Goal: Check status

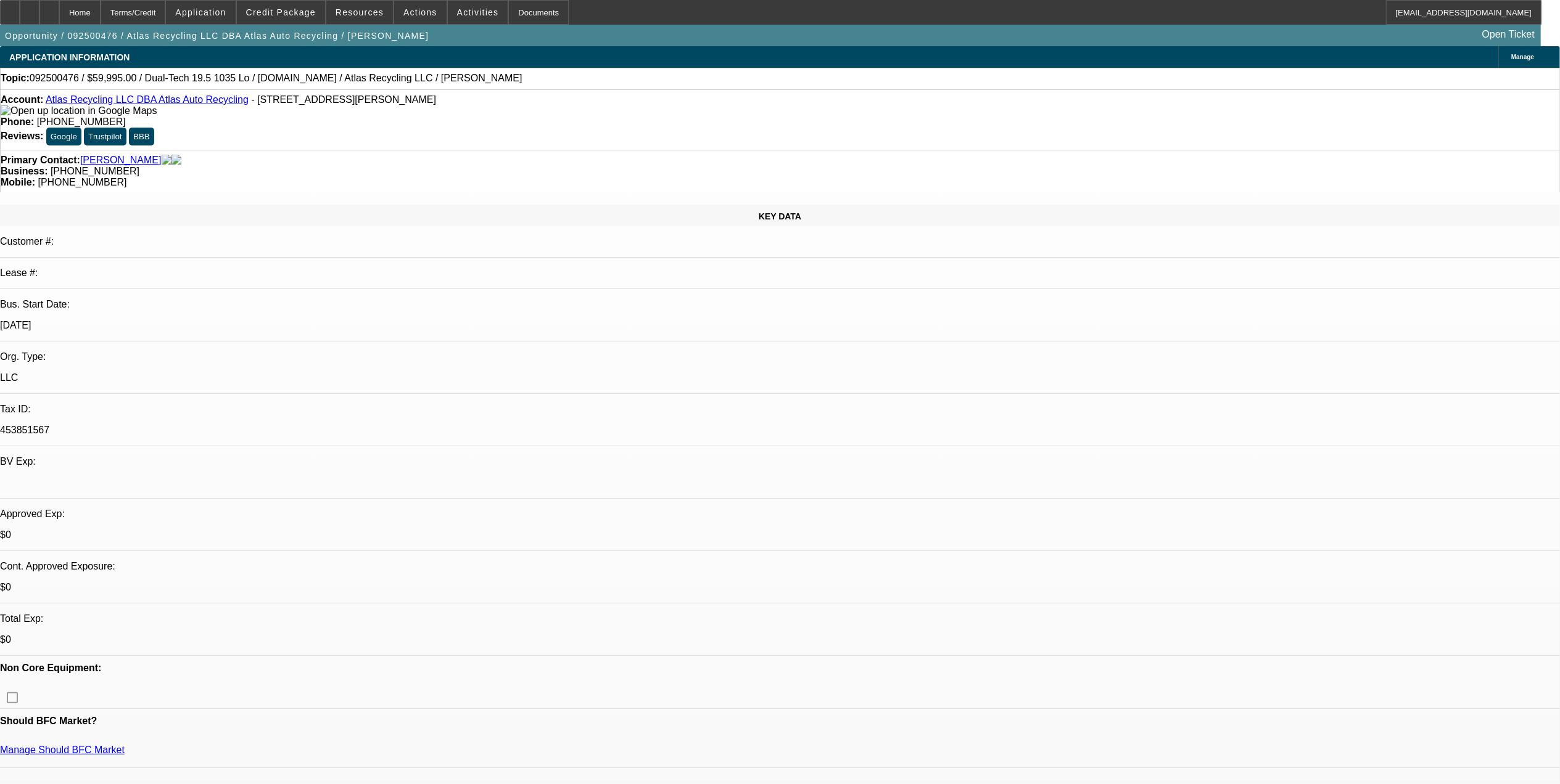
select select "0"
select select "2"
select select "0"
select select "2"
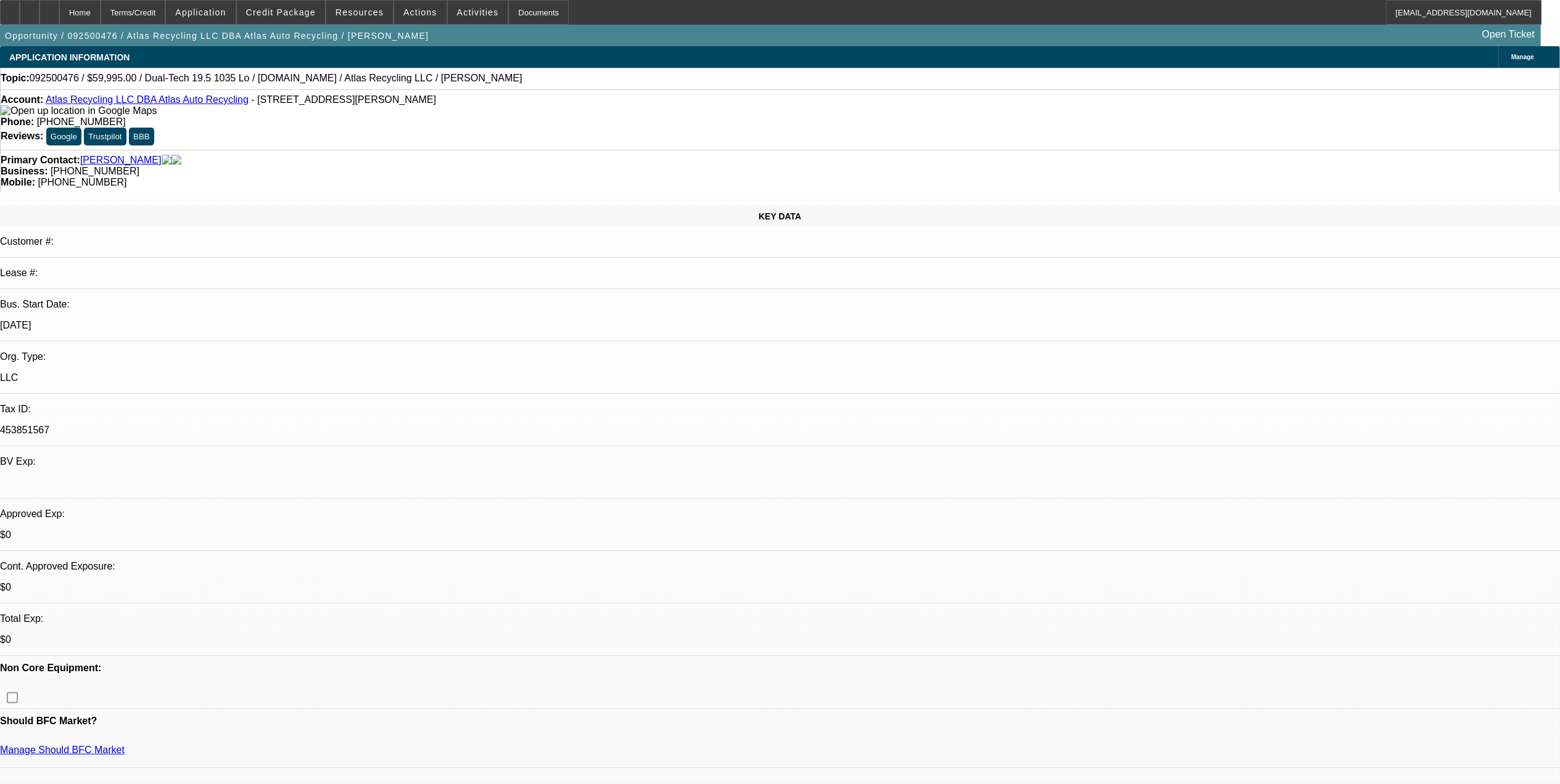
select select "0"
select select "1"
select select "2"
select select "6"
select select "1"
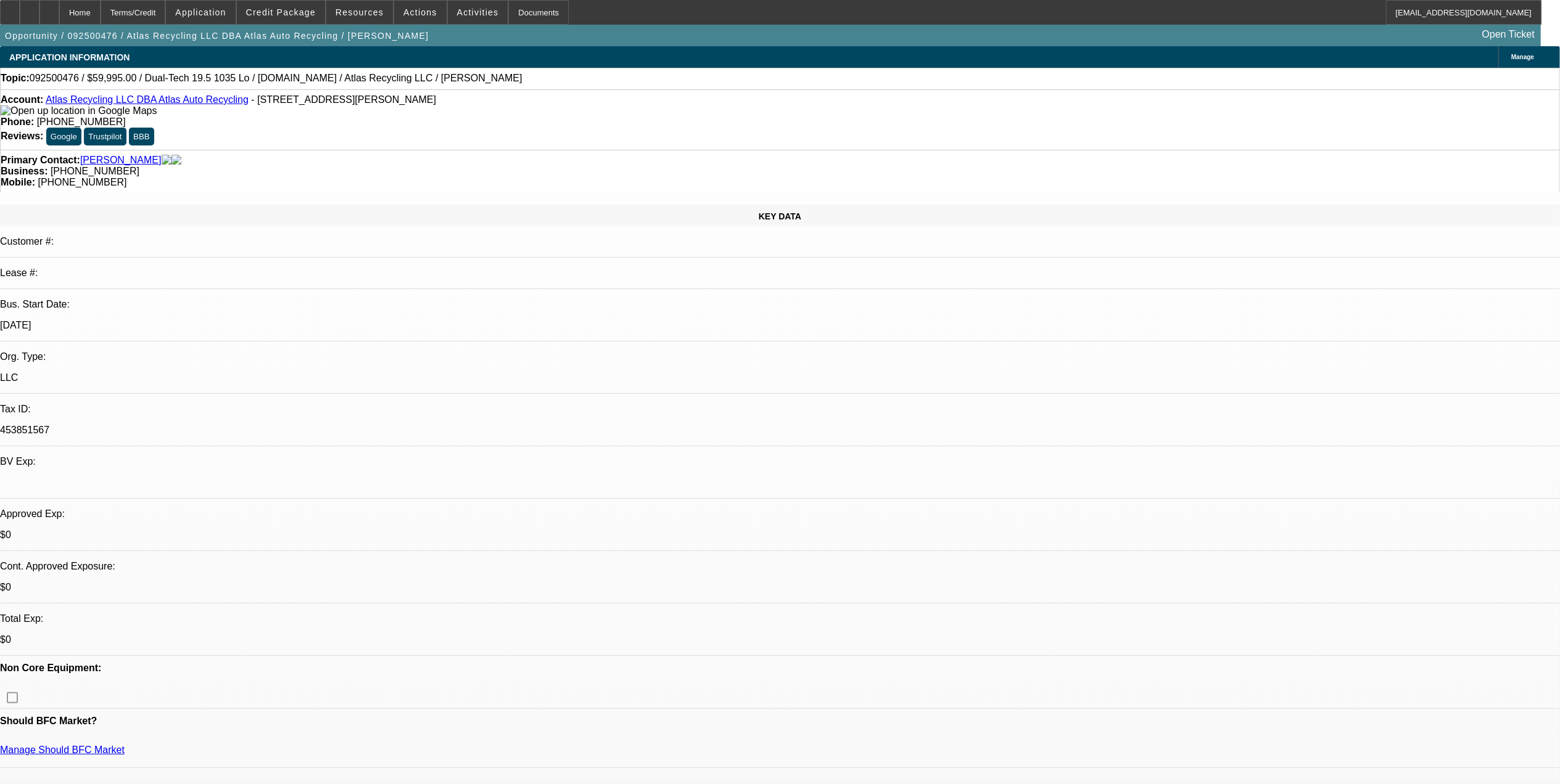
select select "2"
select select "6"
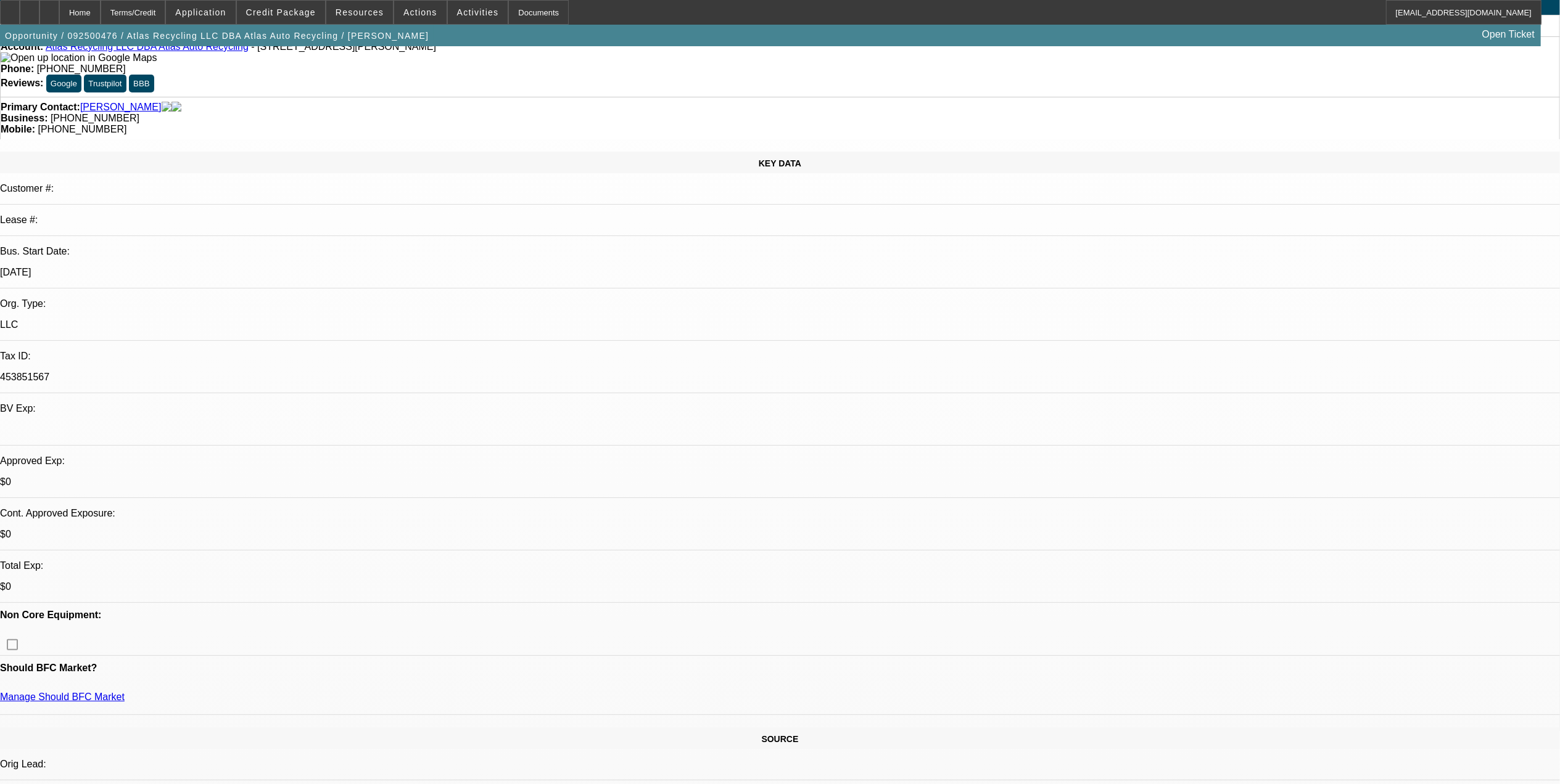
scroll to position [82, 0]
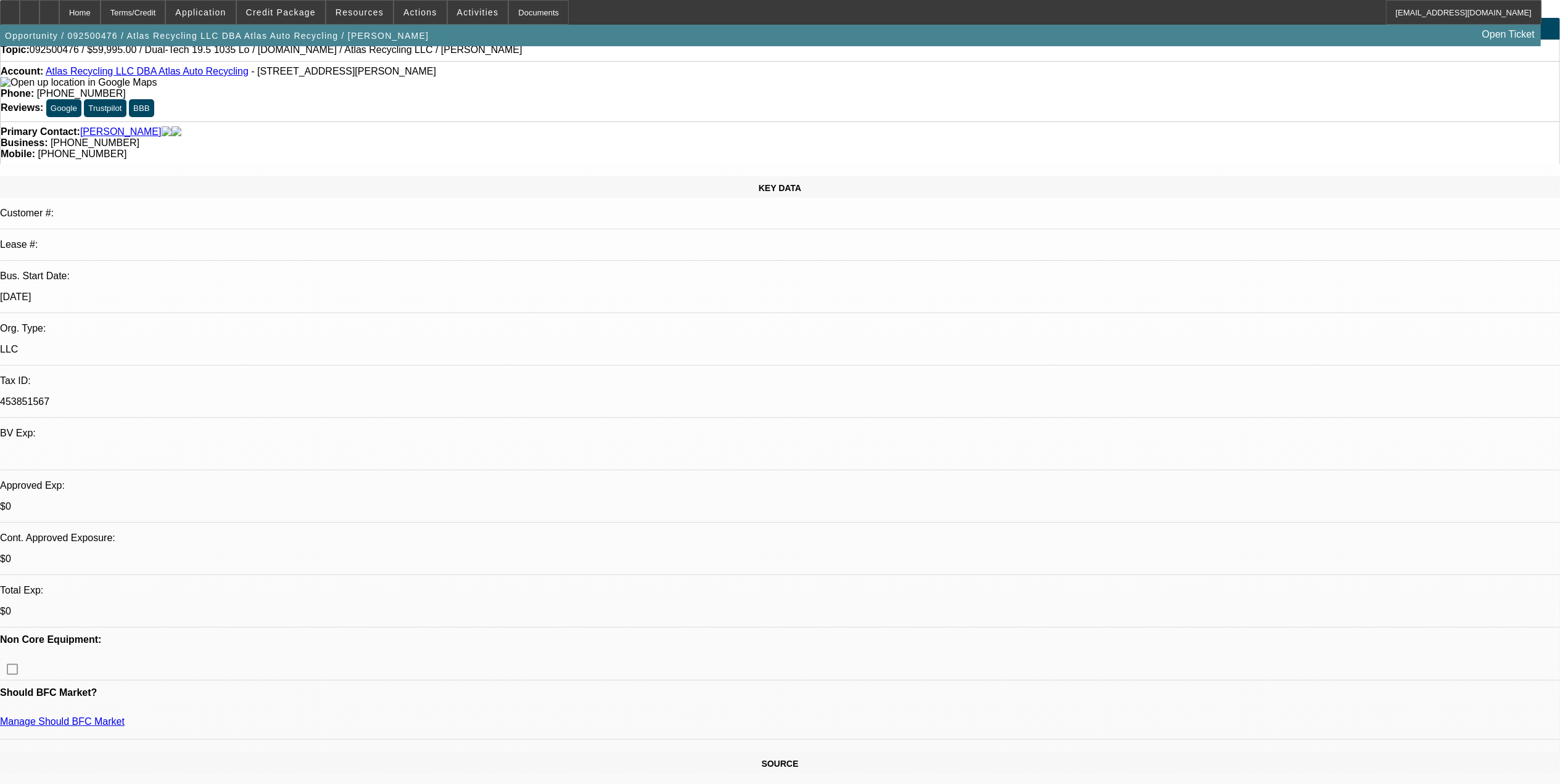
scroll to position [0, 0]
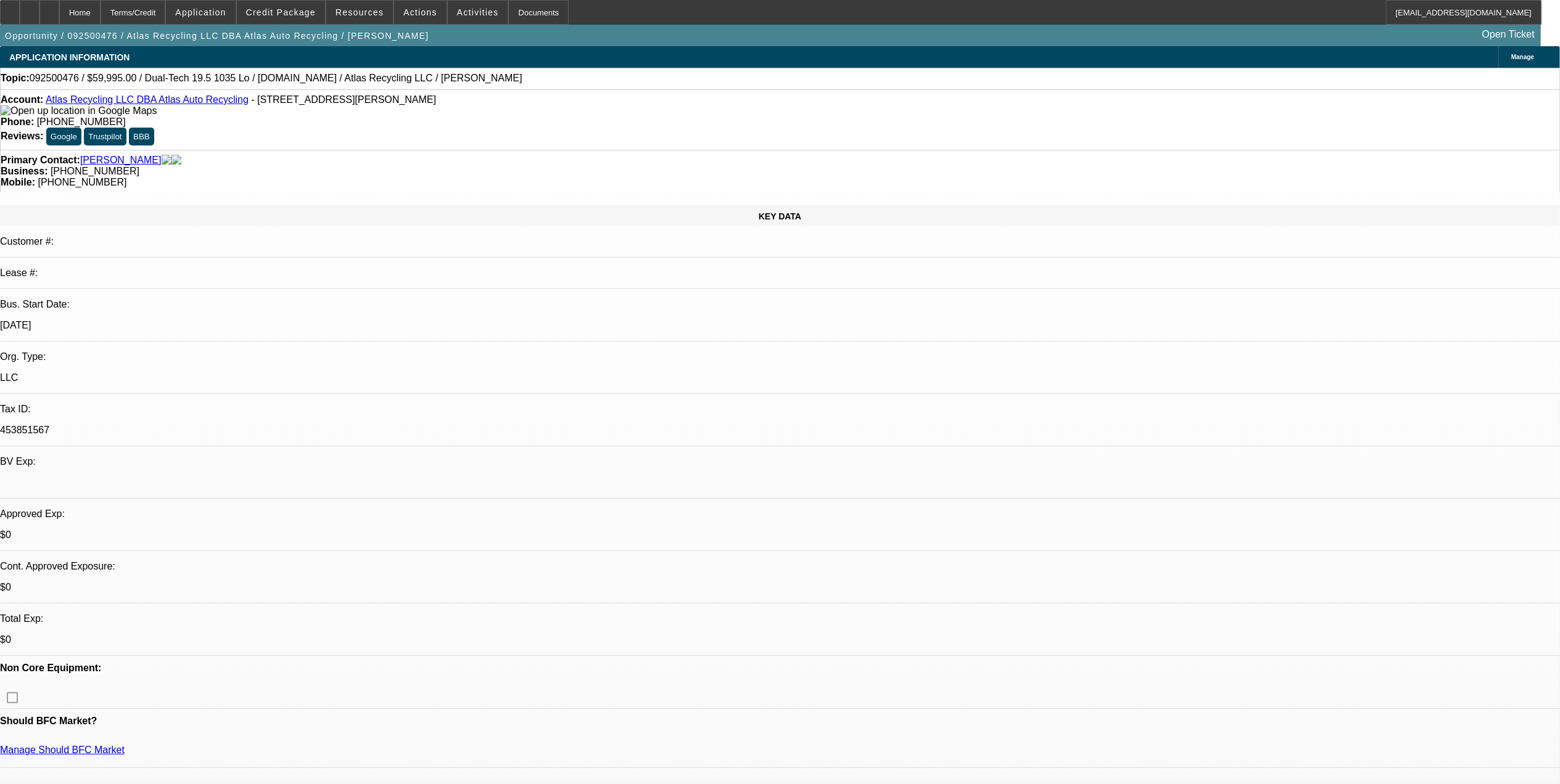
drag, startPoint x: 54, startPoint y: 109, endPoint x: 82, endPoint y: 103, distance: 28.6
click at [83, 103] on div "Account: Atlas Recycling LLC DBA Atlas Auto Recycling - 505 N Mitchell Ave, Lan…" at bounding box center [780, 106] width 1559 height 22
click at [273, 105] on span "- [STREET_ADDRESS][PERSON_NAME]" at bounding box center [343, 100] width 185 height 11
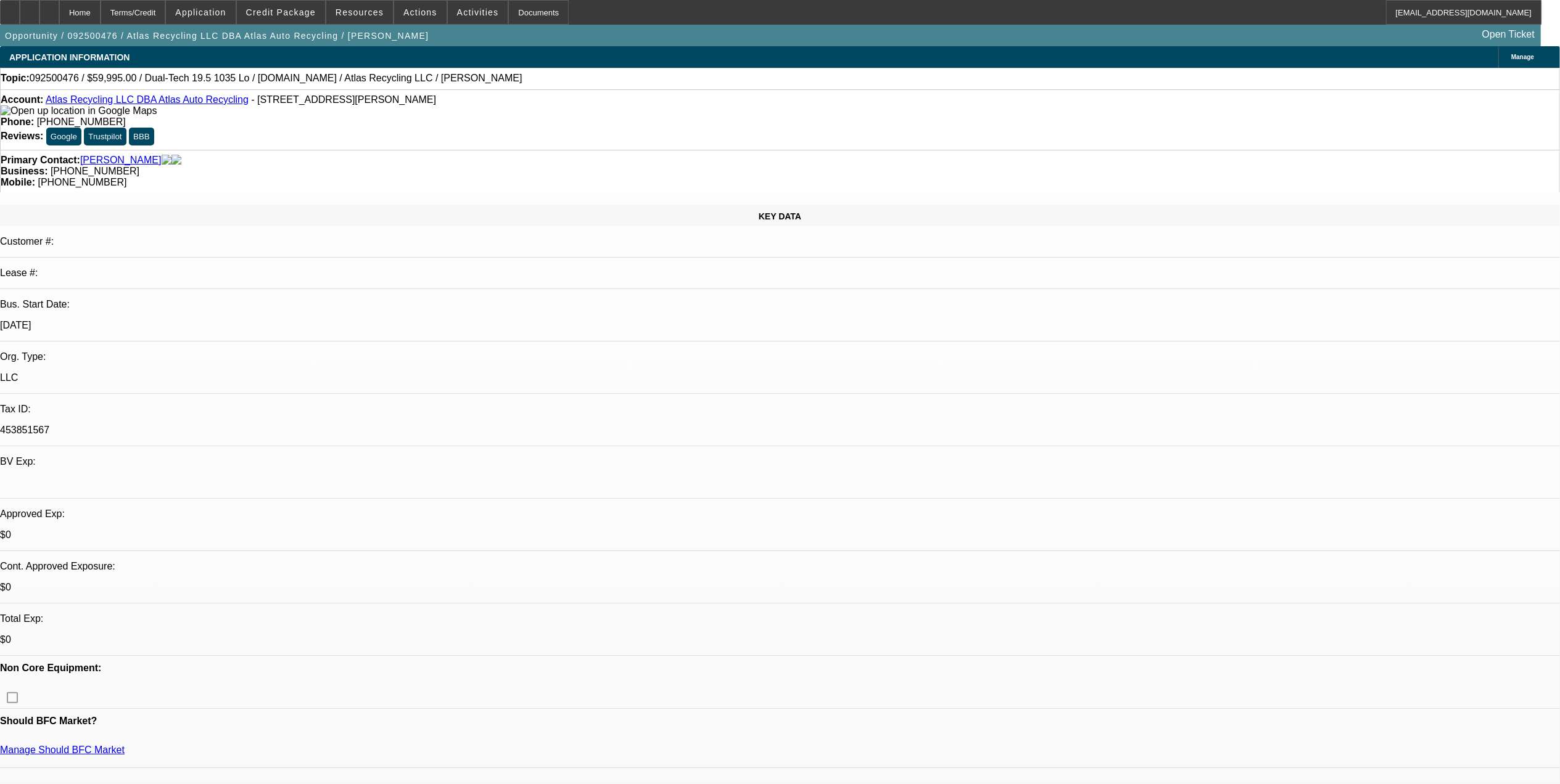
click at [204, 268] on div "Lease #:" at bounding box center [780, 278] width 1560 height 22
click at [206, 218] on div "KEY DATA Customer #: Lease #: Bus. Start Date: 11/1/06 Org. Type: LLC Tax ID: 4…" at bounding box center [780, 487] width 1560 height 564
drag, startPoint x: 206, startPoint y: 220, endPoint x: 202, endPoint y: 227, distance: 8.1
click at [202, 320] on p "[DATE]" at bounding box center [780, 325] width 1560 height 11
drag, startPoint x: 294, startPoint y: 80, endPoint x: 348, endPoint y: 84, distance: 54.1
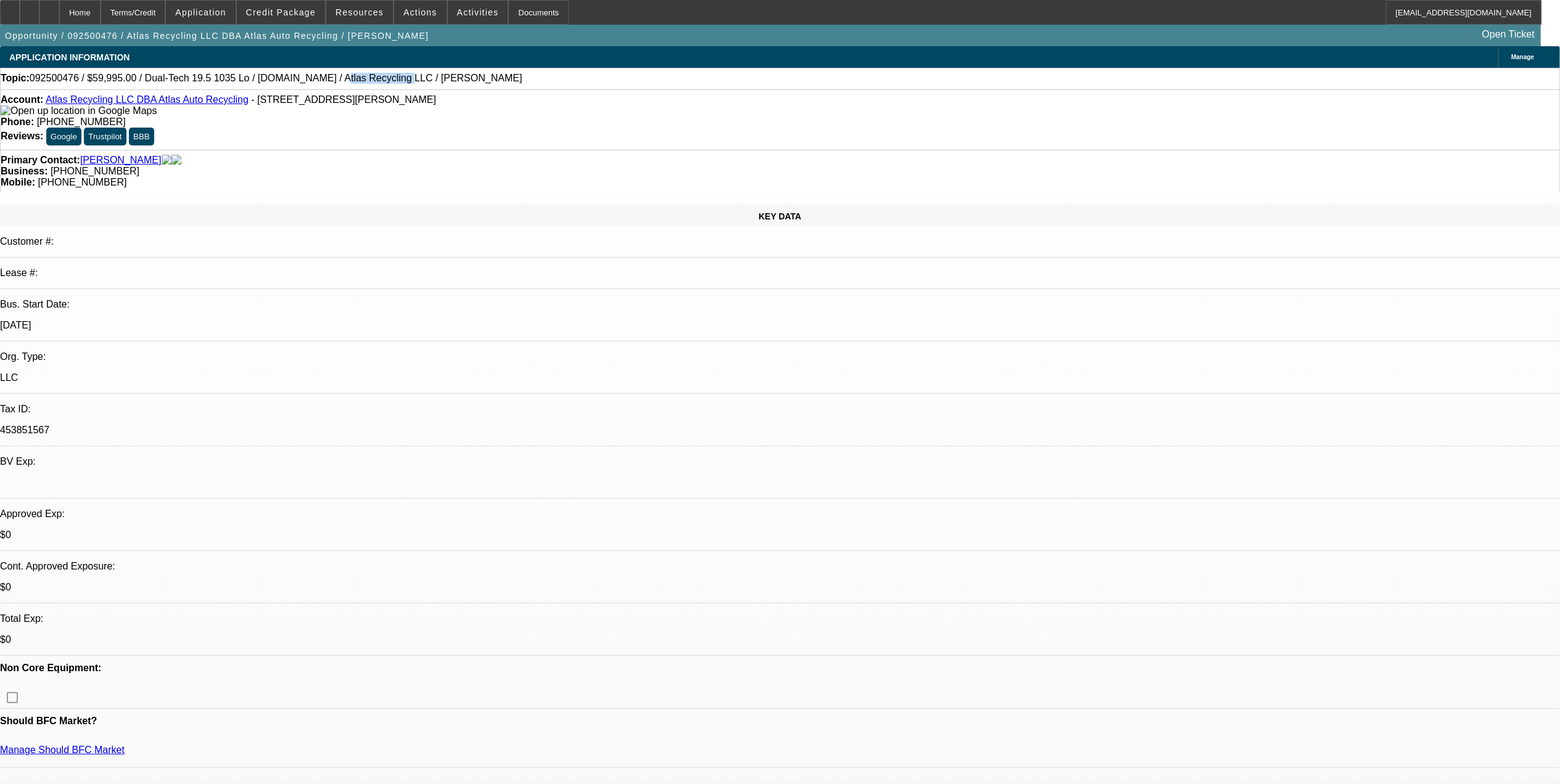
click at [348, 84] on span "092500476 / $59,995.00 / Dual-Tech 19.5 1035 Lo / [DOMAIN_NAME] / Atlas Recycli…" at bounding box center [276, 78] width 493 height 11
copy span "Atlas Recycling"
select select "0"
select select "2"
select select "0"
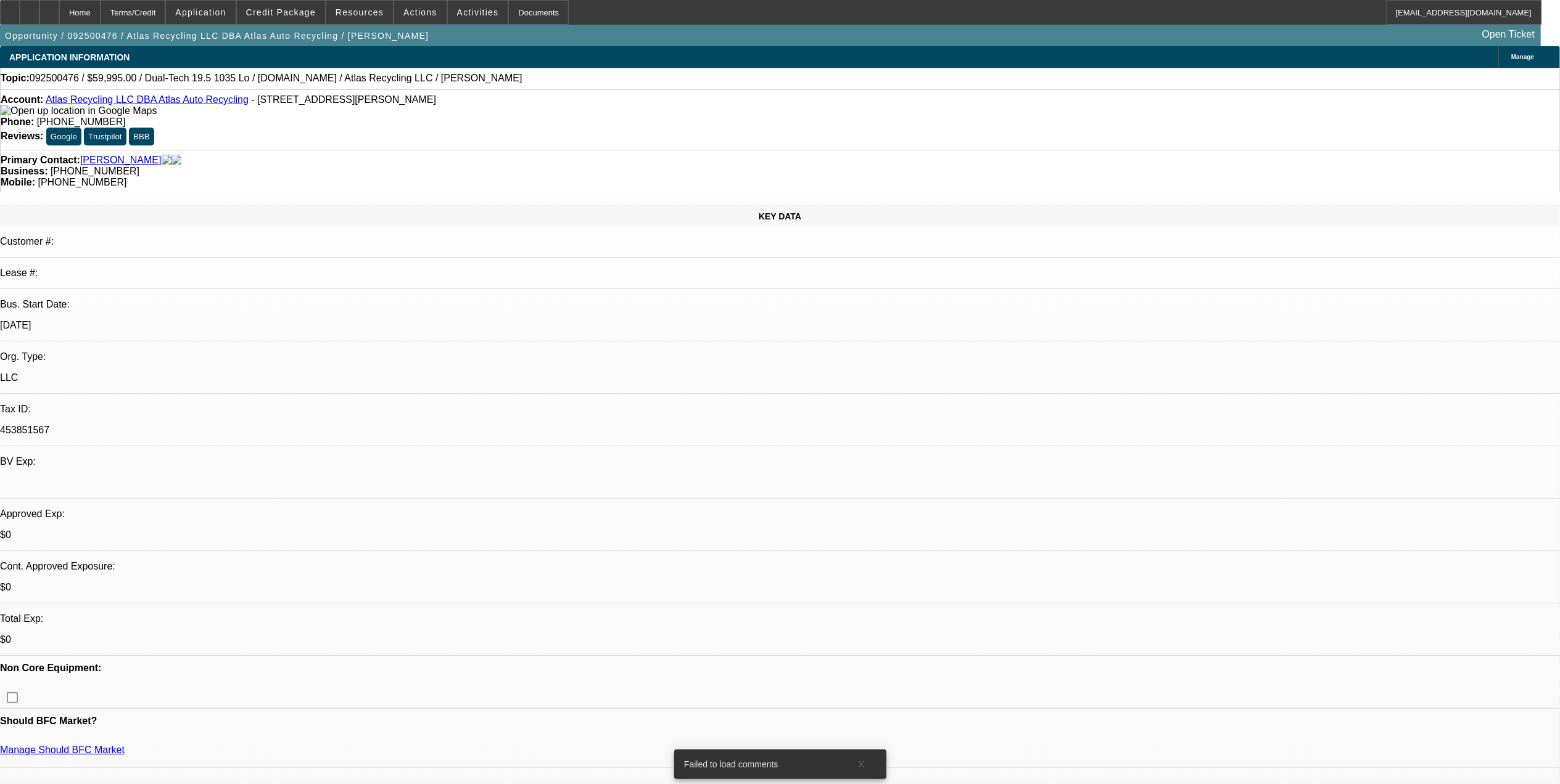
select select "0"
select select "2"
select select "0"
select select "1"
select select "2"
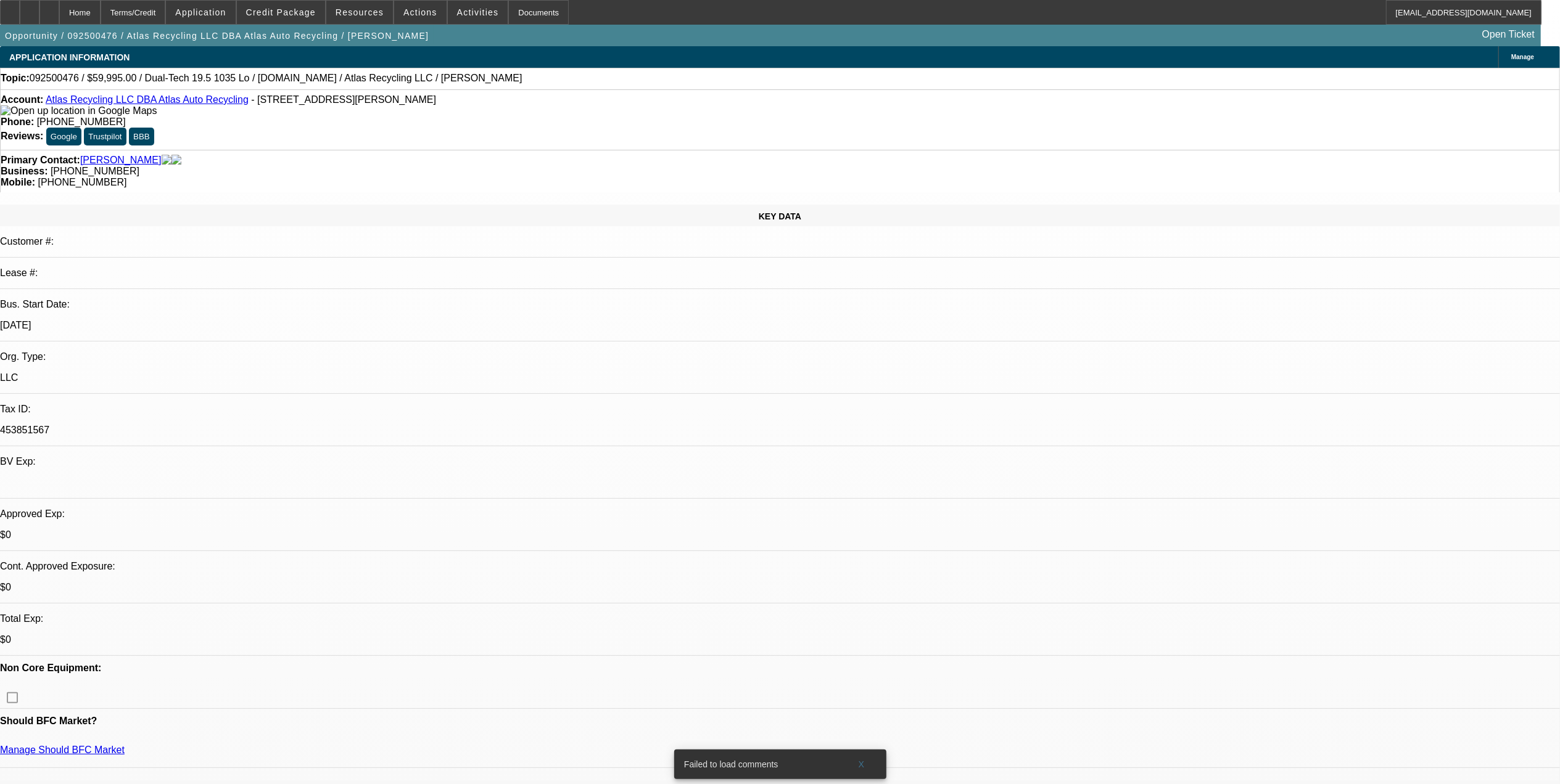
select select "6"
select select "1"
select select "2"
select select "6"
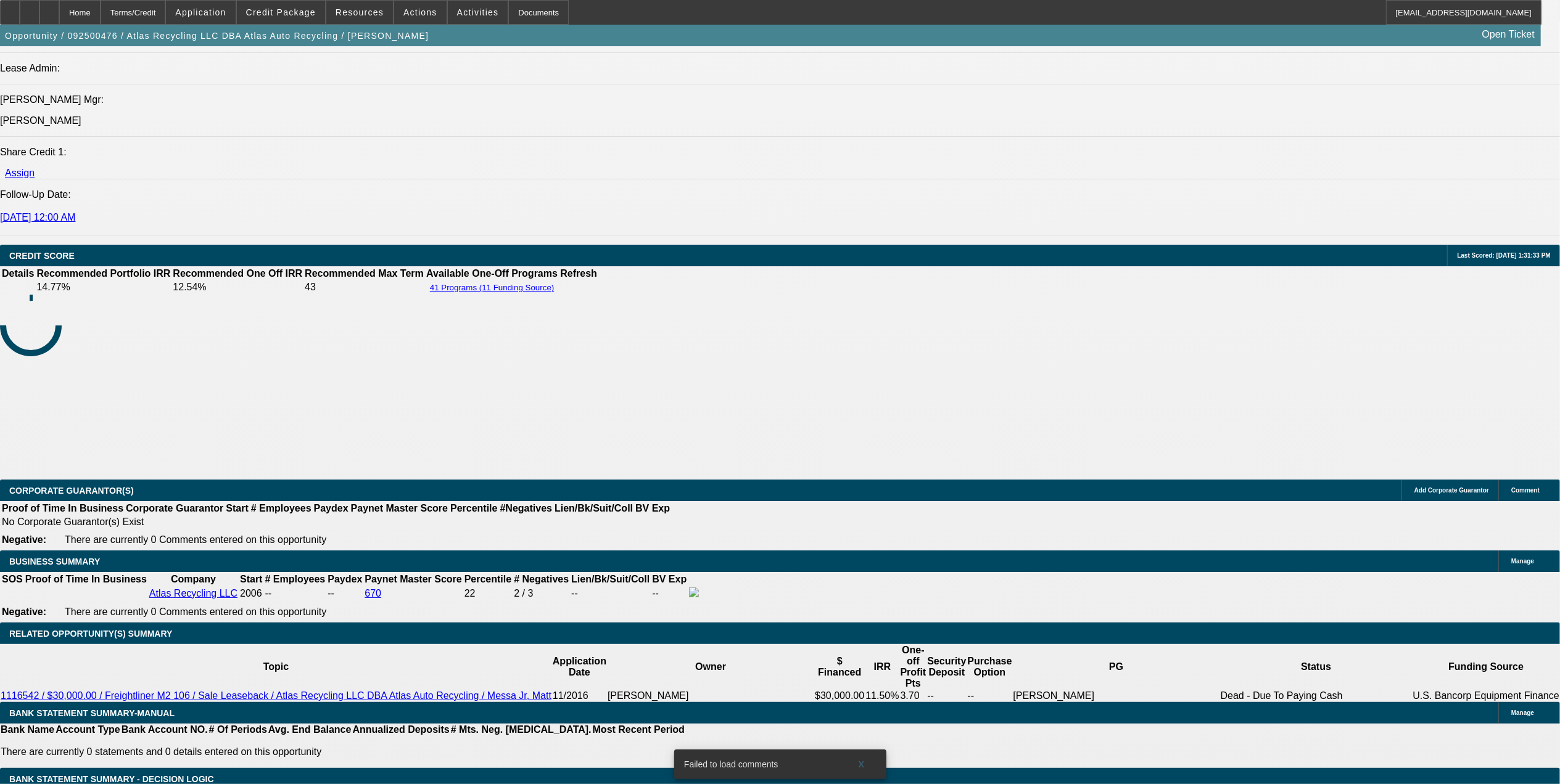
scroll to position [1727, 0]
